Goal: Transaction & Acquisition: Download file/media

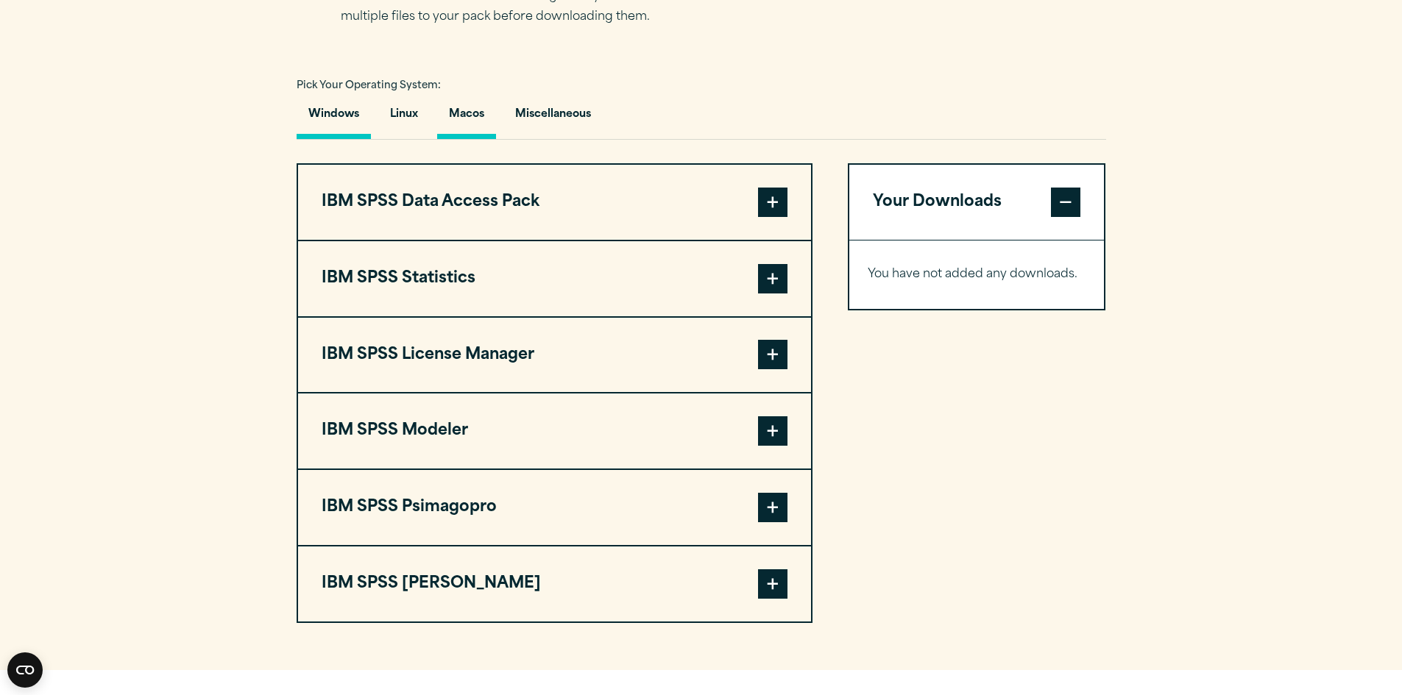
scroll to position [1030, 0]
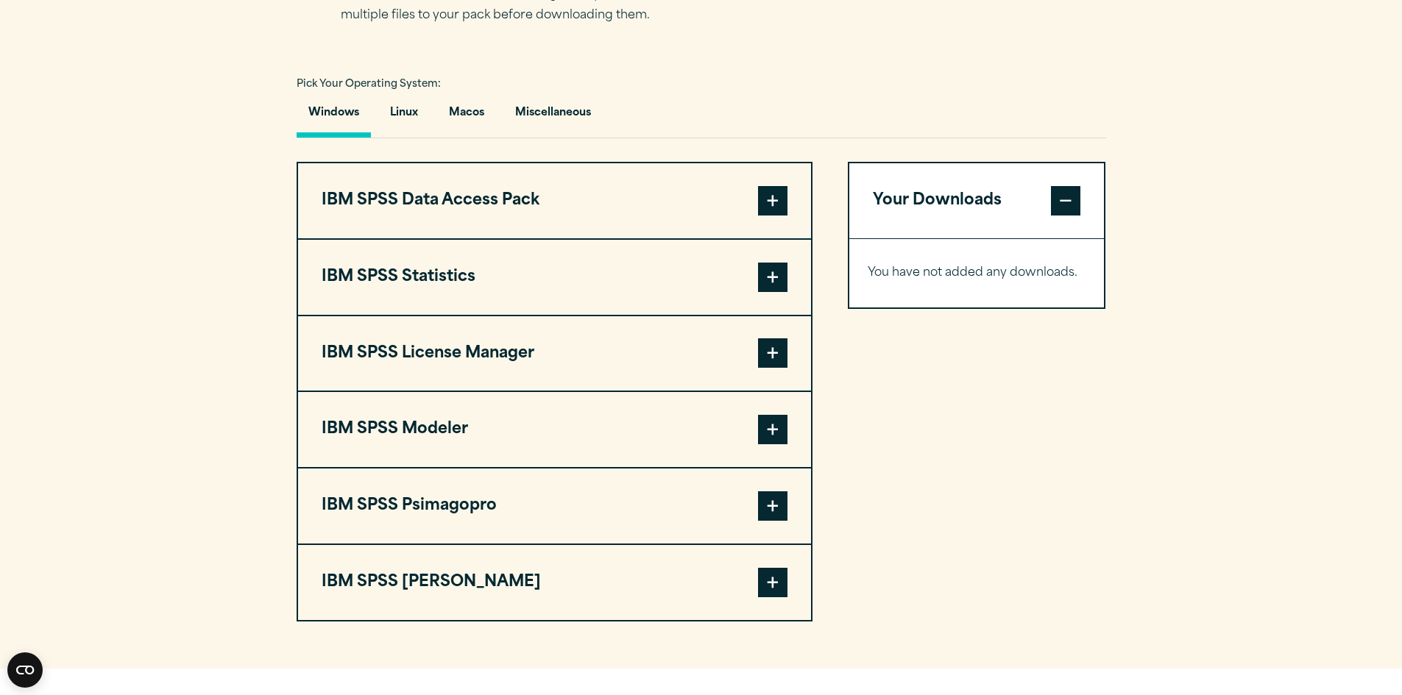
click at [422, 432] on button "IBM SPSS Modeler" at bounding box center [554, 429] width 513 height 75
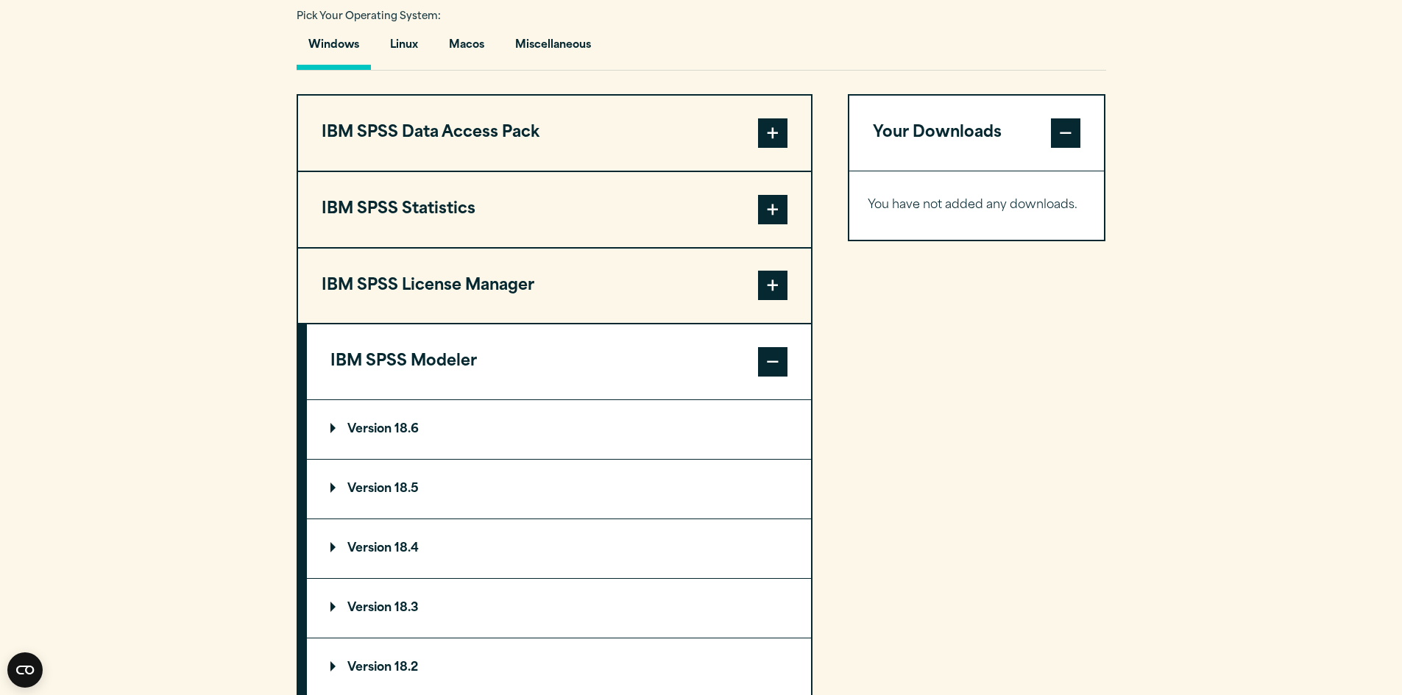
scroll to position [1178, 0]
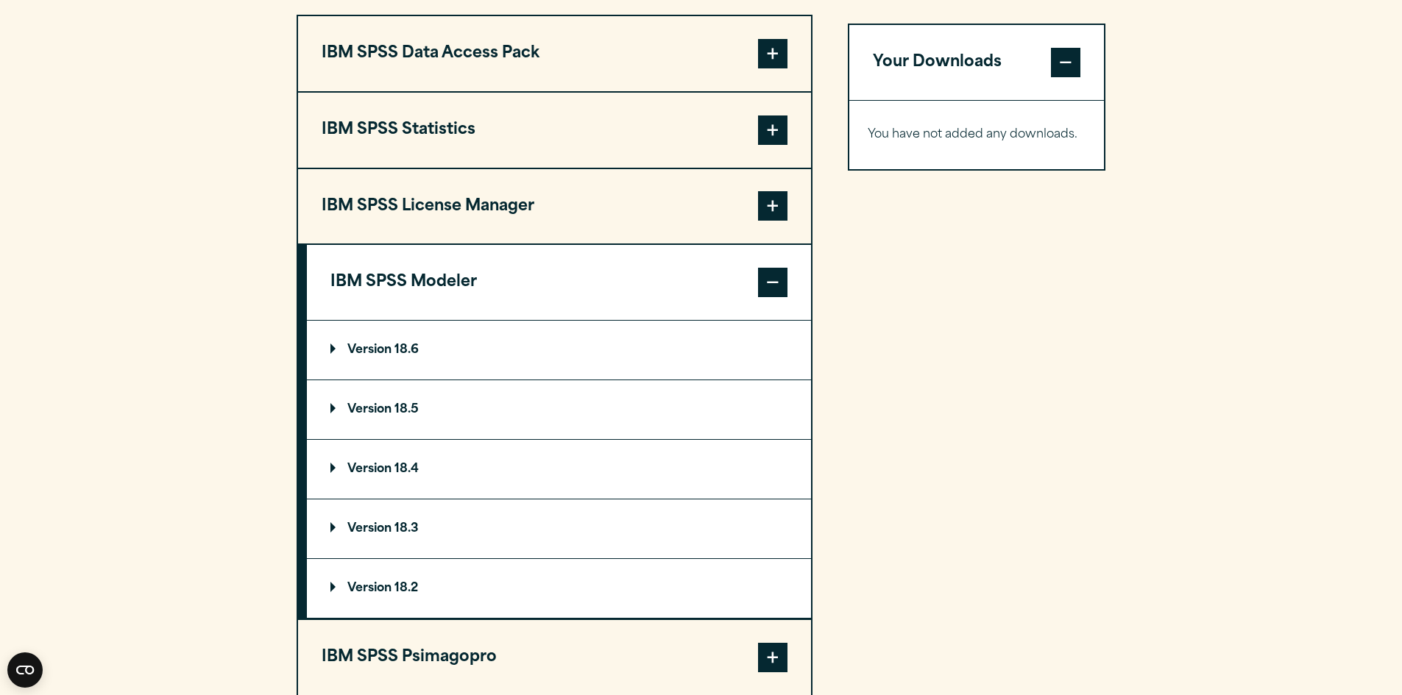
click at [387, 353] on p "Version 18.6" at bounding box center [374, 350] width 88 height 12
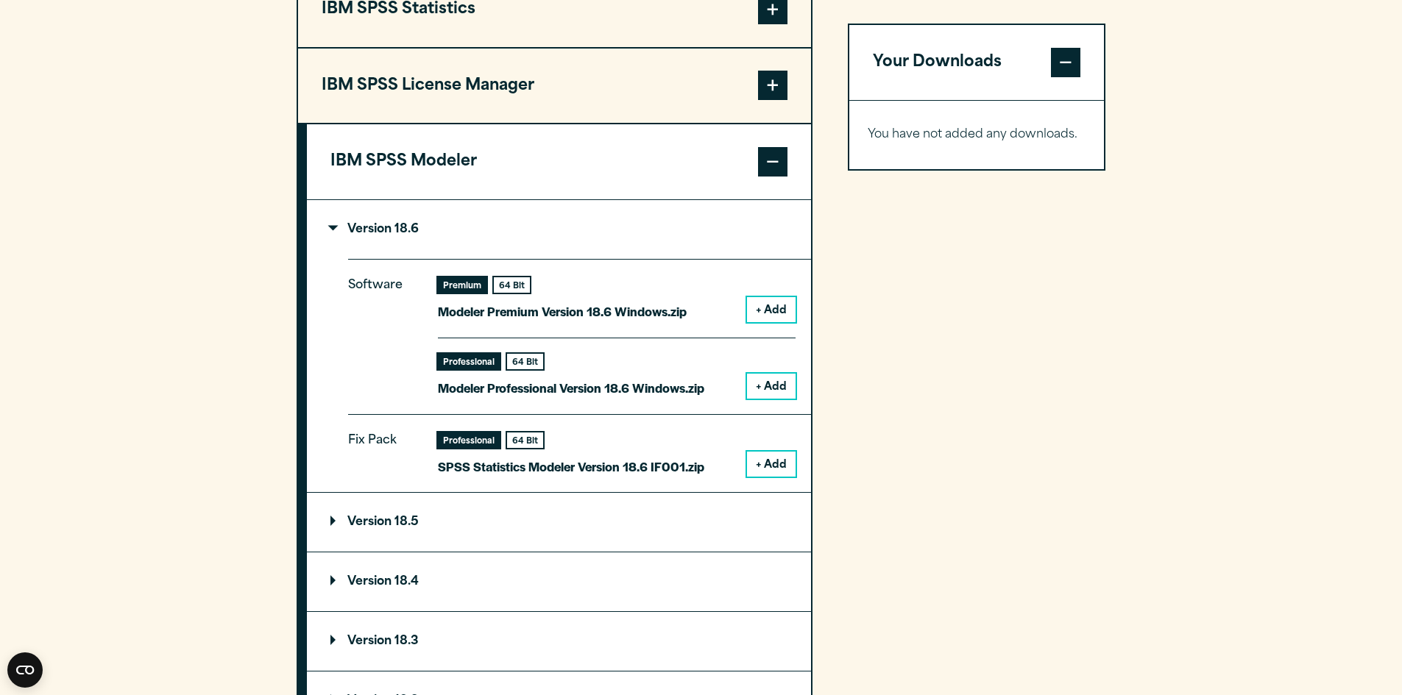
scroll to position [1325, 0]
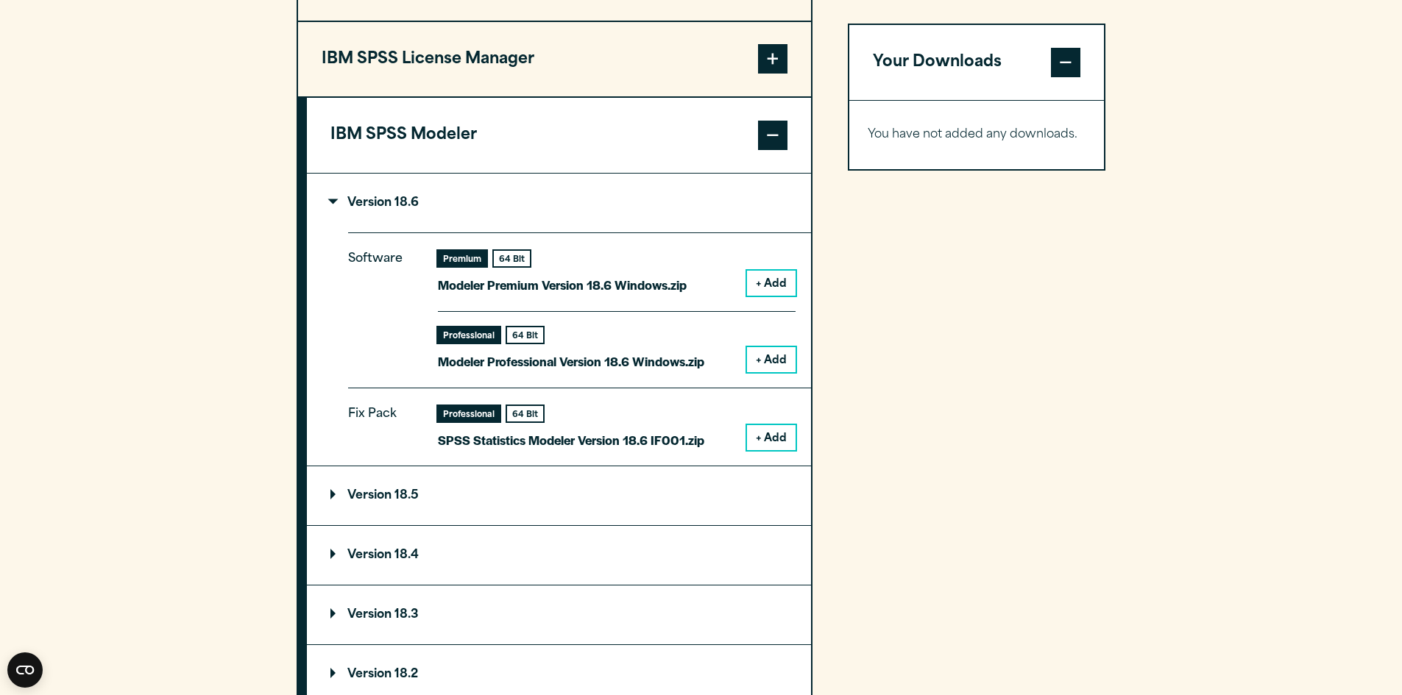
click at [773, 280] on button "+ Add" at bounding box center [771, 283] width 49 height 25
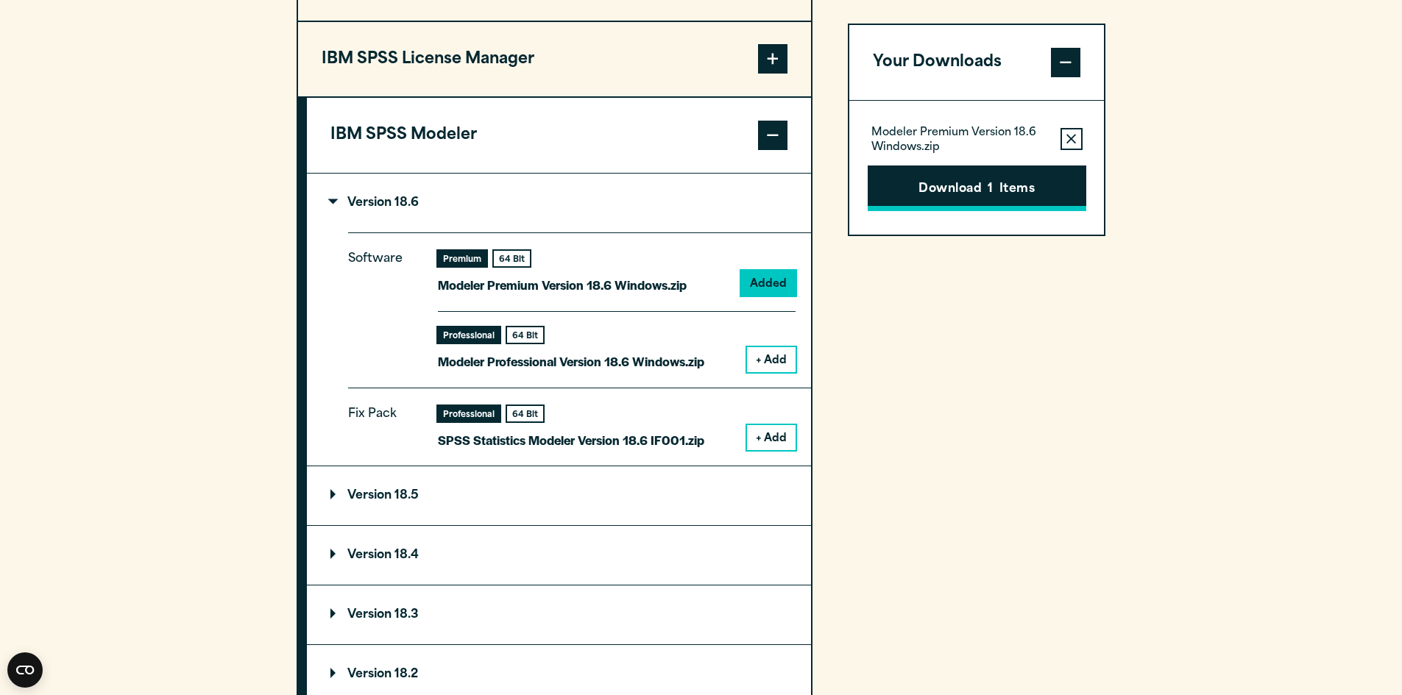
click at [933, 182] on button "Download 1 Items" at bounding box center [977, 189] width 219 height 46
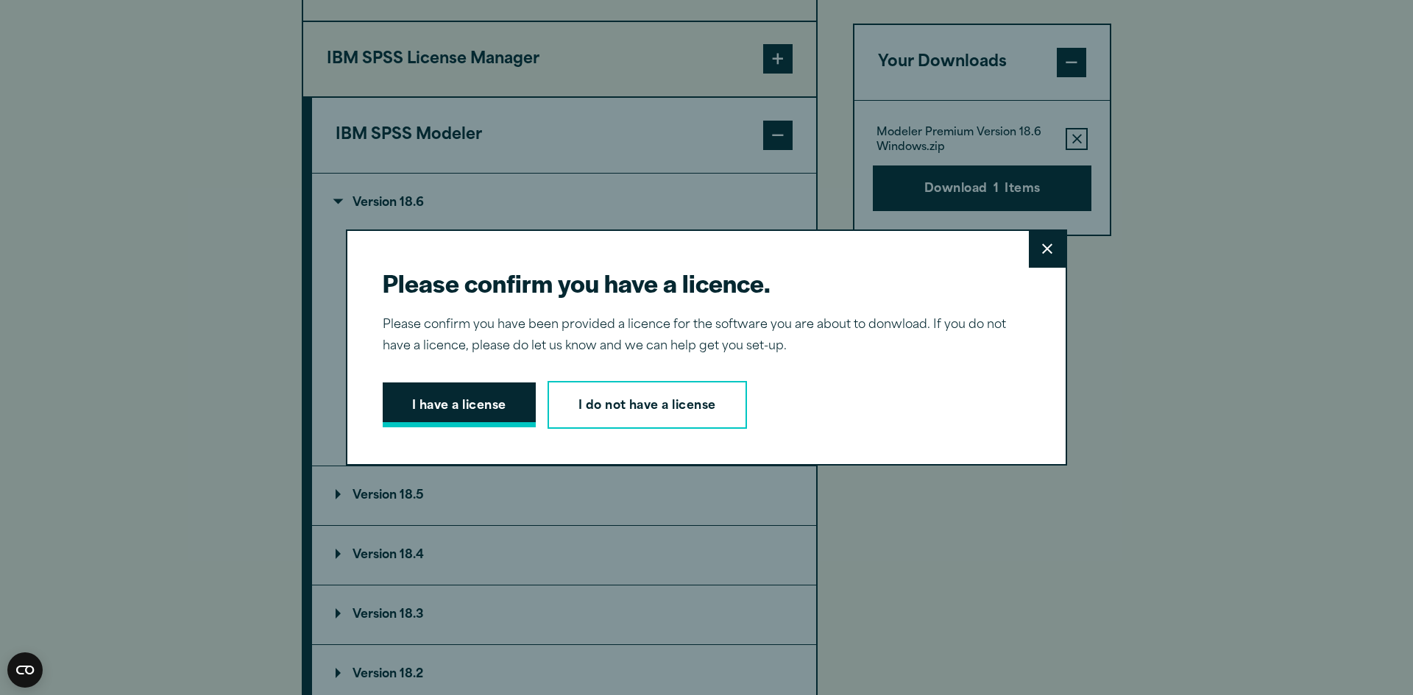
click at [480, 402] on button "I have a license" at bounding box center [459, 406] width 153 height 46
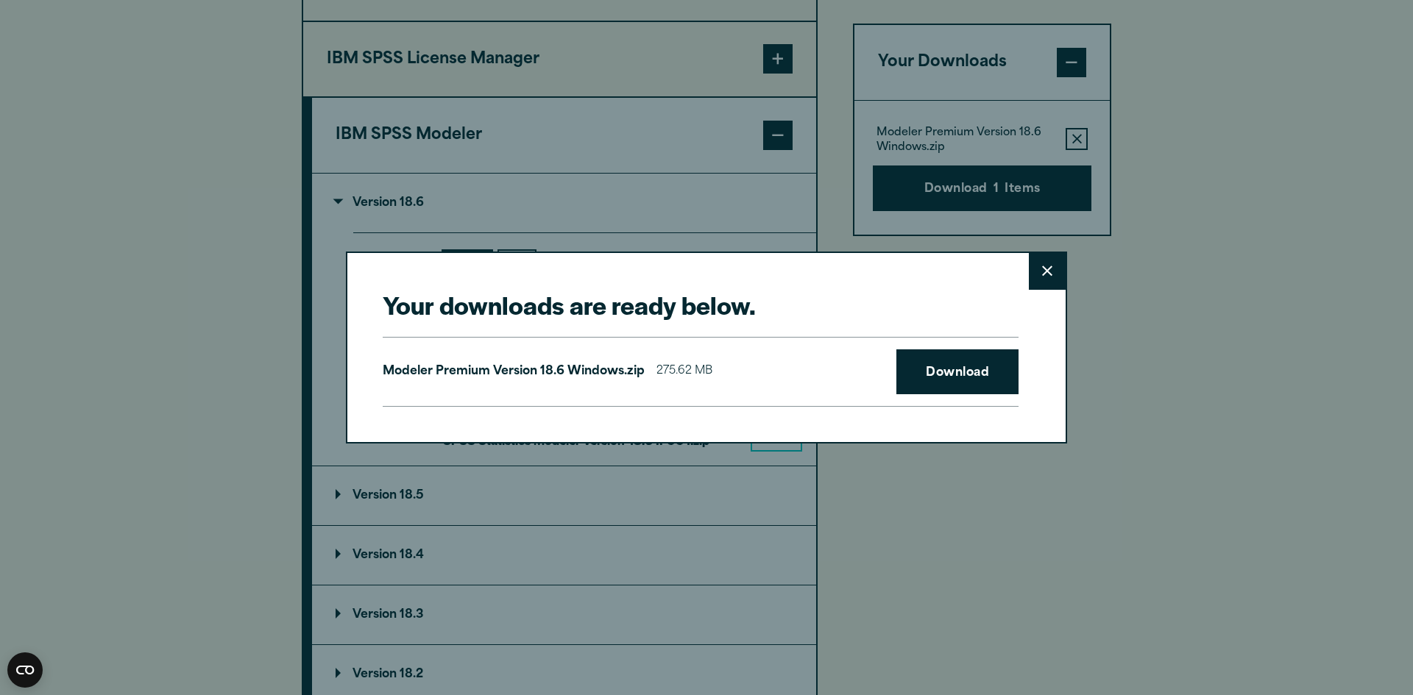
click at [1042, 270] on icon at bounding box center [1047, 271] width 10 height 10
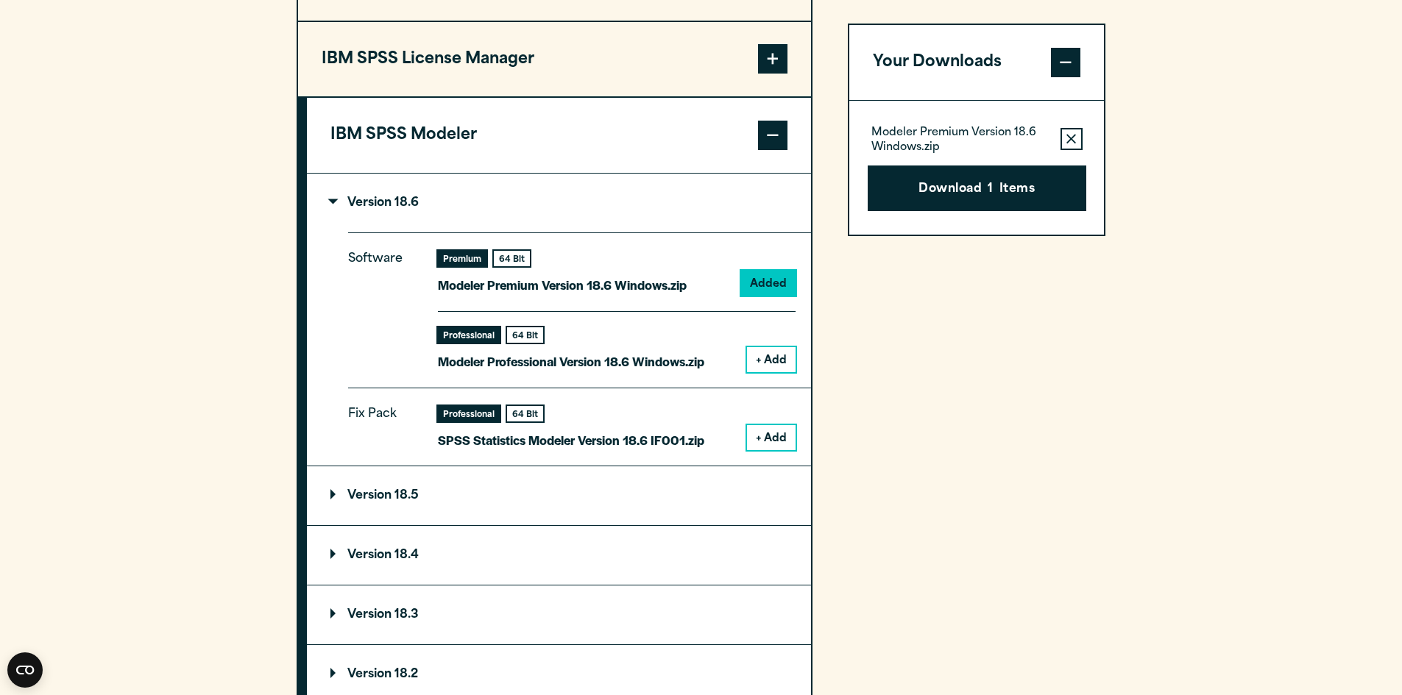
click at [771, 431] on button "+ Add" at bounding box center [771, 437] width 49 height 25
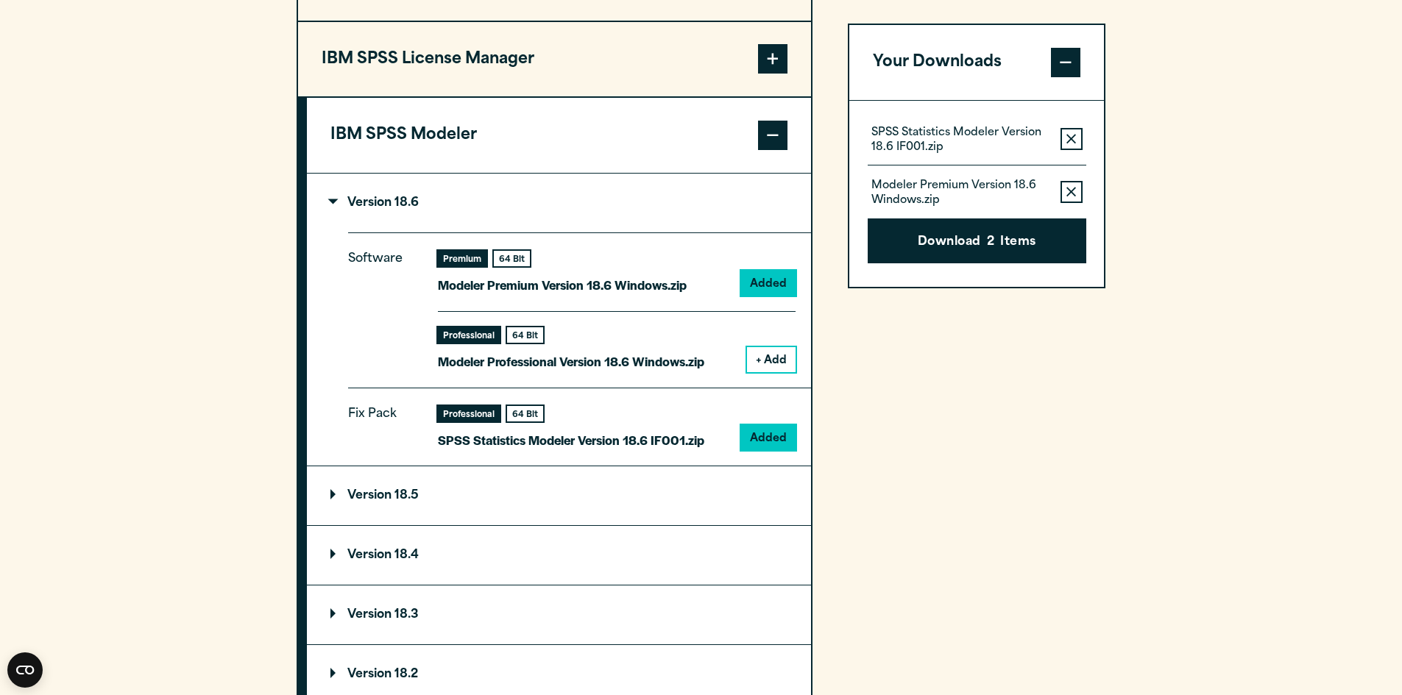
click at [771, 364] on button "+ Add" at bounding box center [771, 359] width 49 height 25
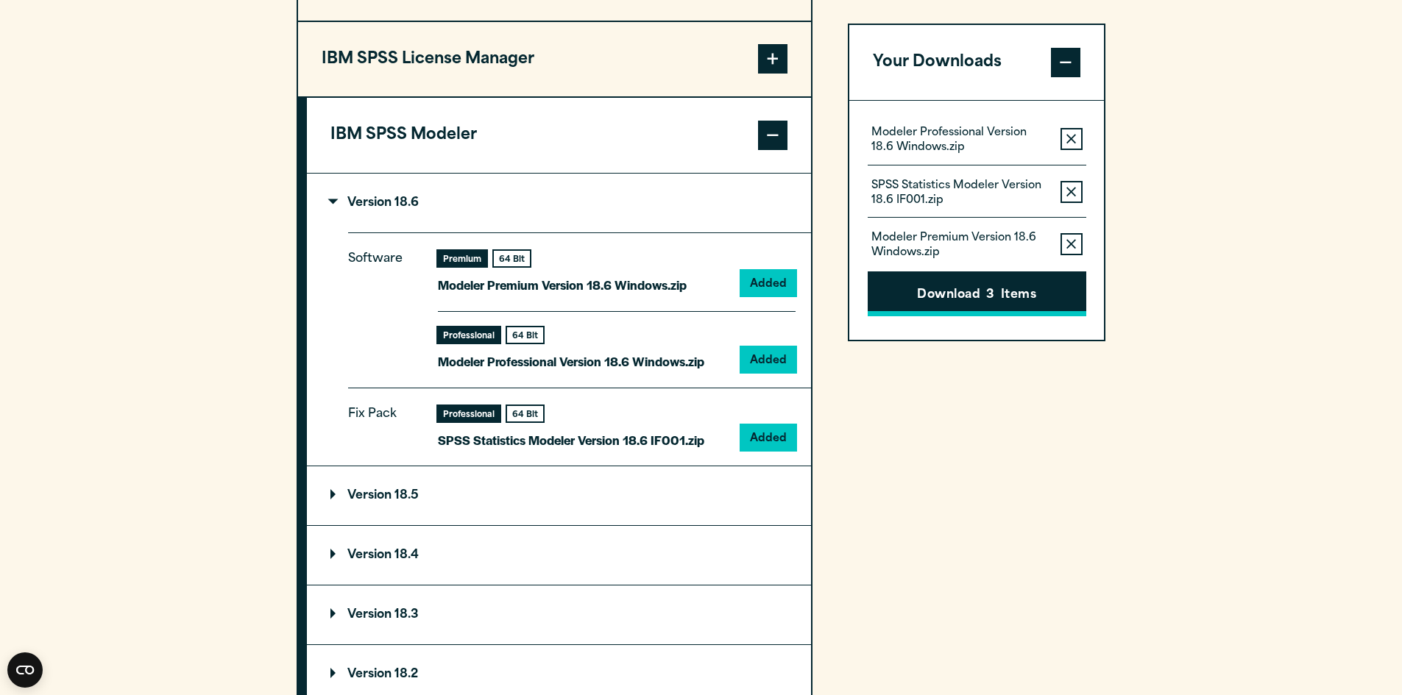
click at [956, 291] on button "Download 3 Items" at bounding box center [977, 295] width 219 height 46
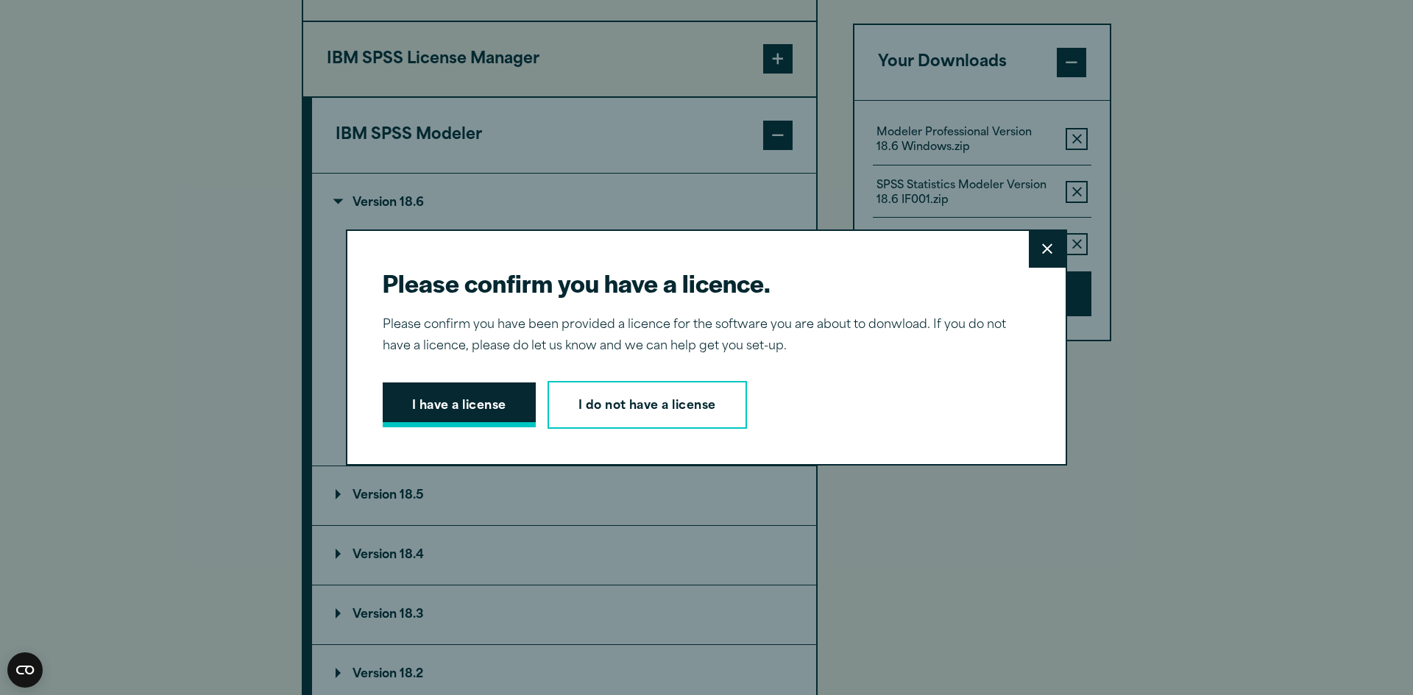
click at [453, 404] on button "I have a license" at bounding box center [459, 406] width 153 height 46
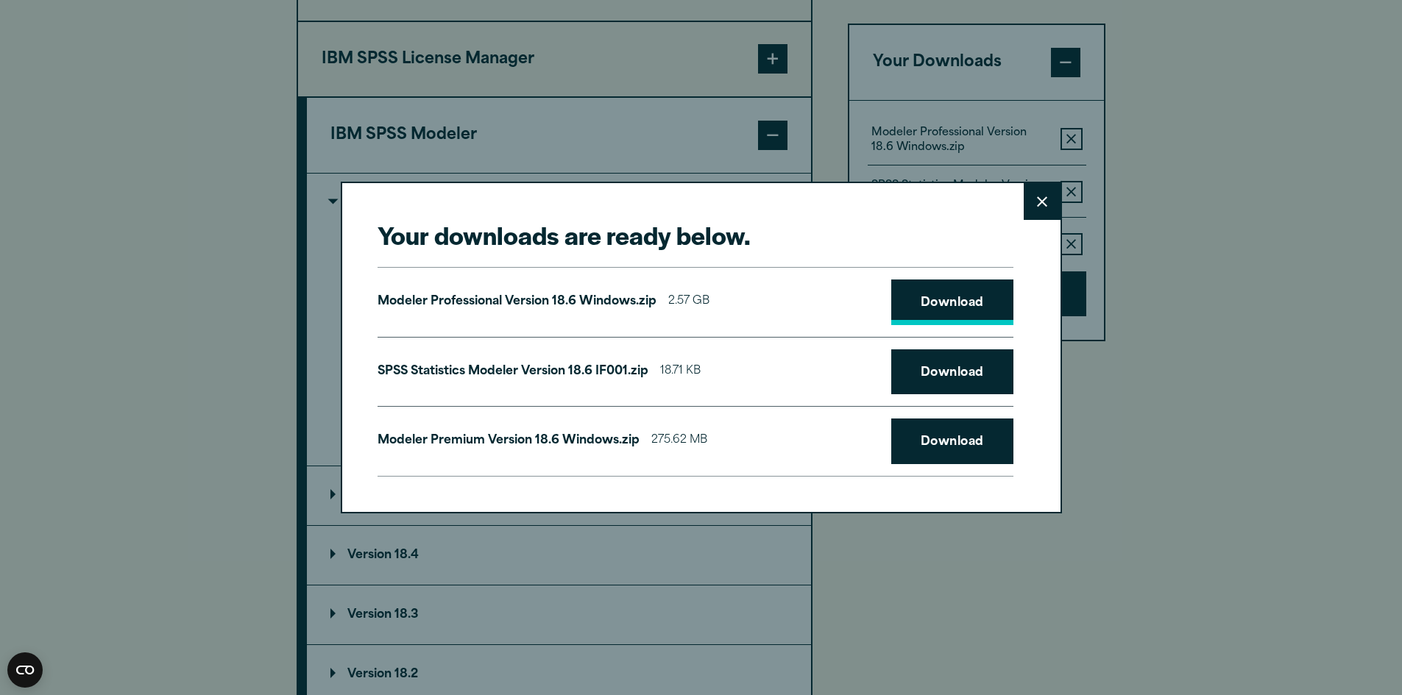
click at [946, 304] on link "Download" at bounding box center [952, 303] width 122 height 46
click at [930, 370] on link "Download" at bounding box center [952, 373] width 122 height 46
click at [944, 434] on link "Download" at bounding box center [952, 442] width 122 height 46
click at [1043, 200] on icon at bounding box center [1042, 202] width 10 height 10
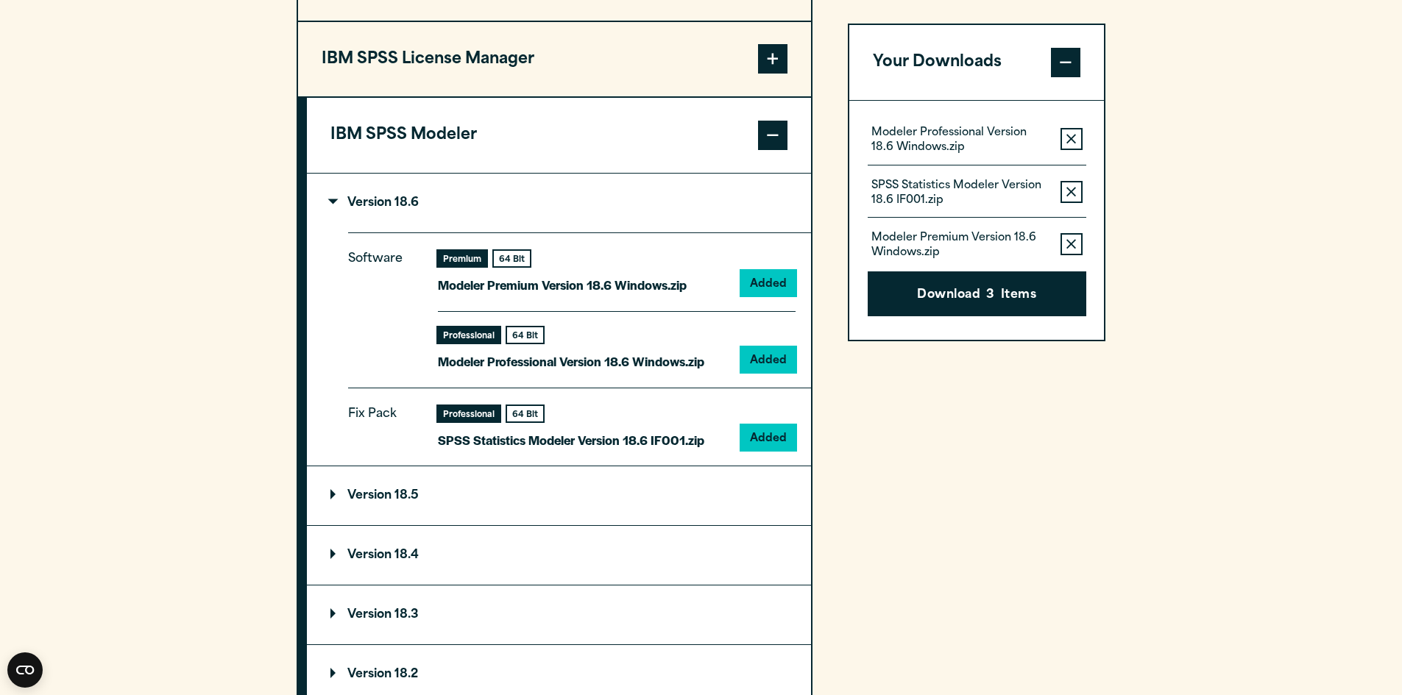
click at [829, 300] on div "IBM SPSS Data Access Pack Version 8 Plugin 32 & 64 Bit Data Access Pack 8.0.zip…" at bounding box center [702, 364] width 810 height 992
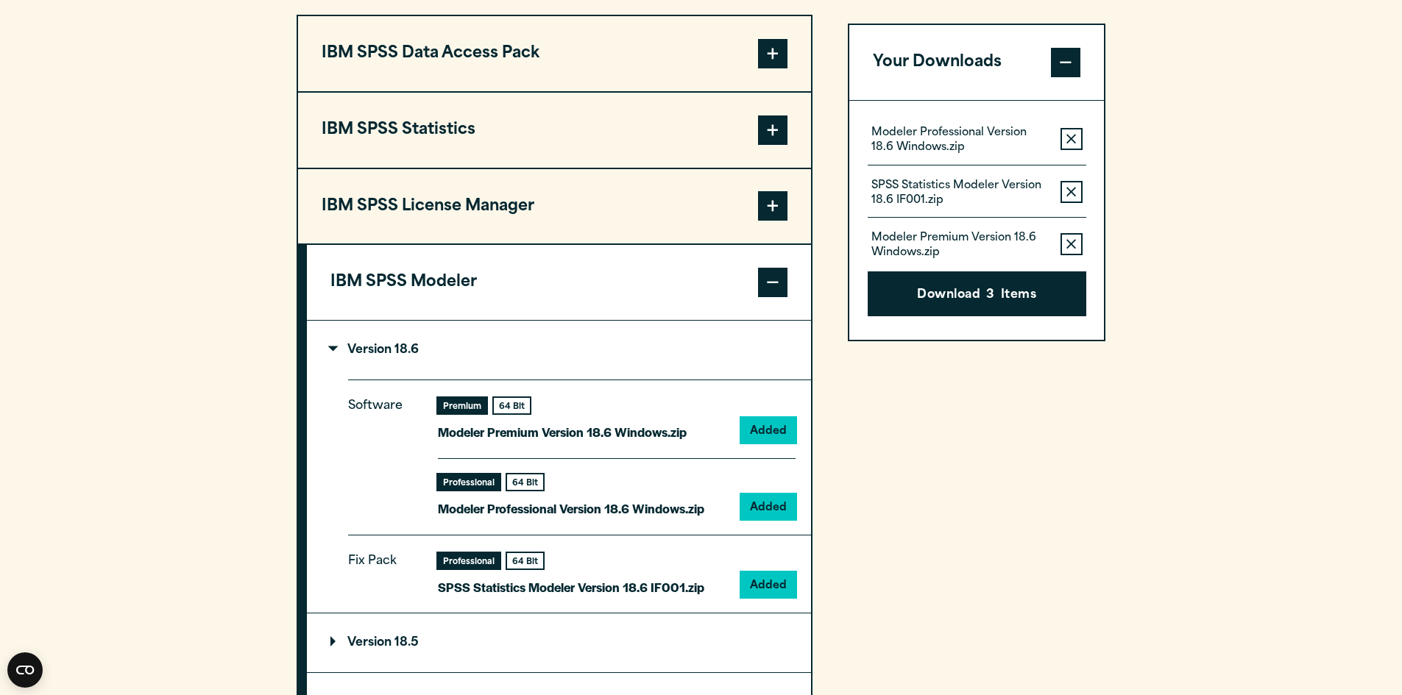
scroll to position [957, 0]
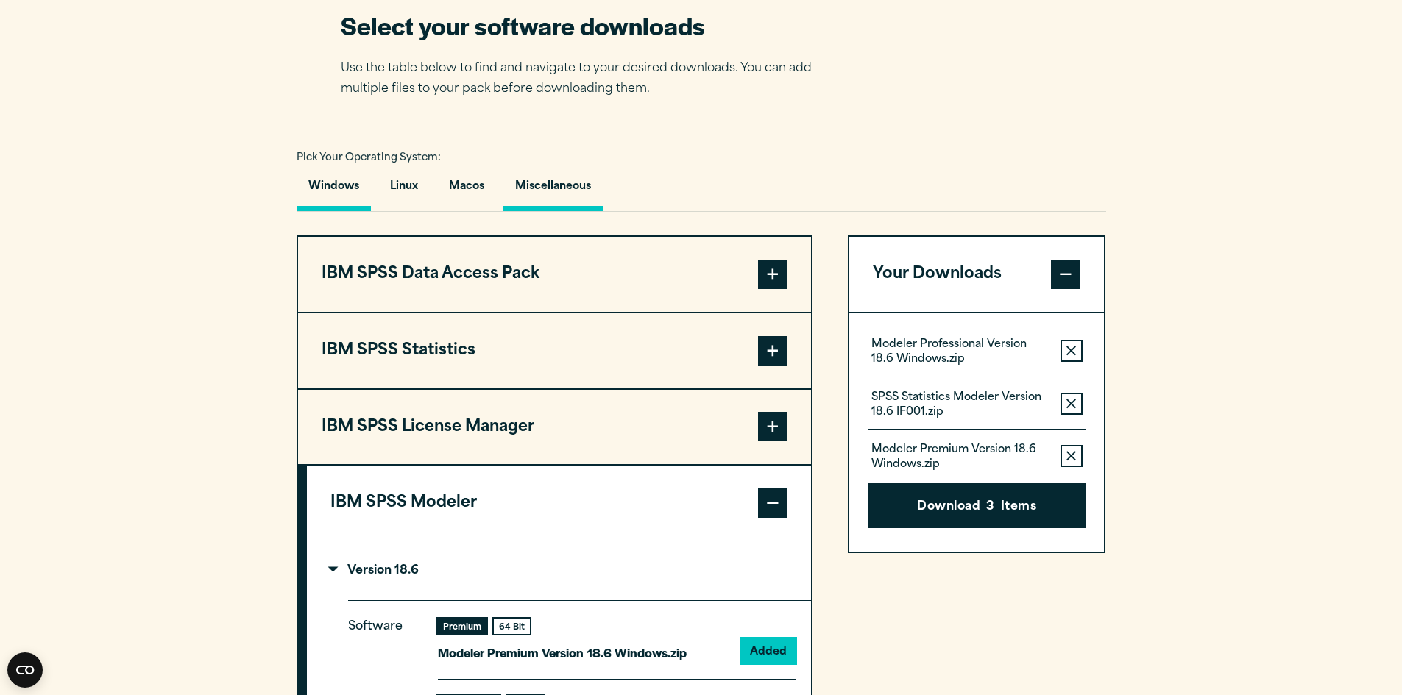
click at [570, 188] on button "Miscellaneous" at bounding box center [552, 190] width 99 height 42
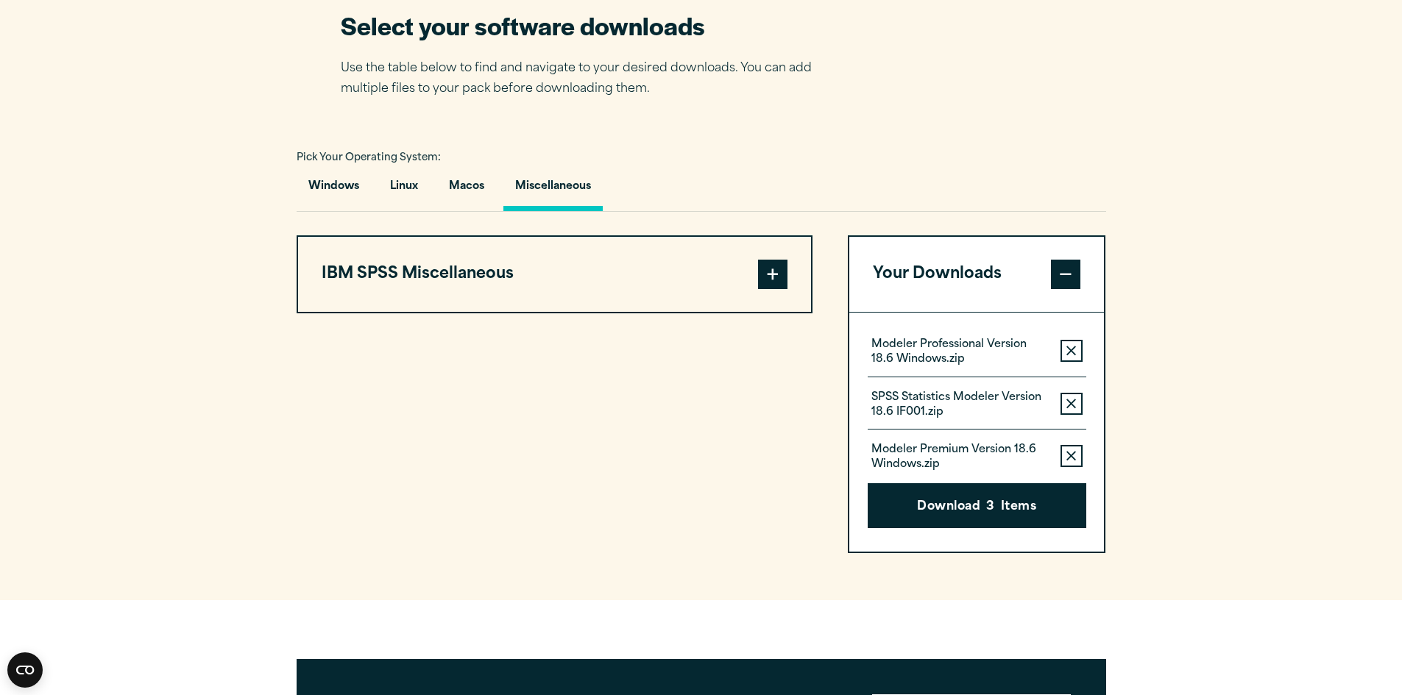
click at [704, 280] on button "IBM SPSS Miscellaneous" at bounding box center [554, 274] width 513 height 75
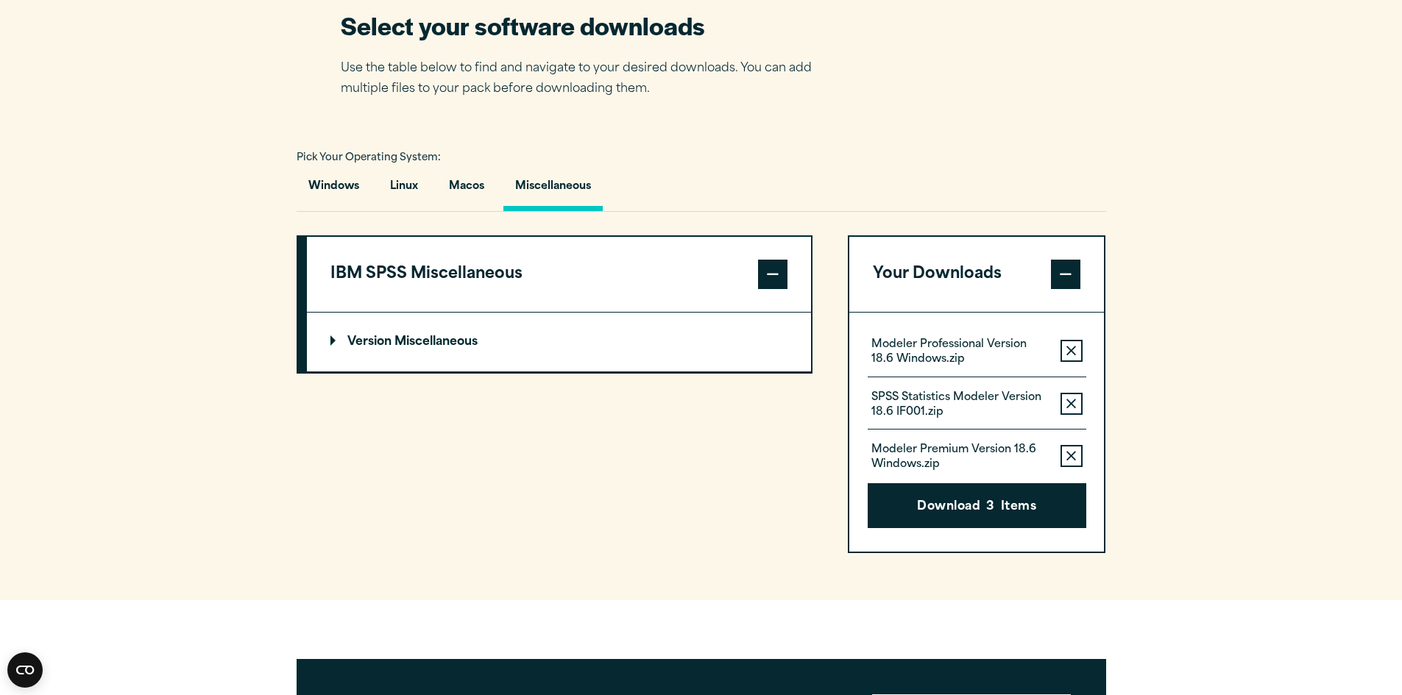
click at [452, 340] on p "Version Miscellaneous" at bounding box center [403, 342] width 147 height 12
